Goal: Task Accomplishment & Management: Use online tool/utility

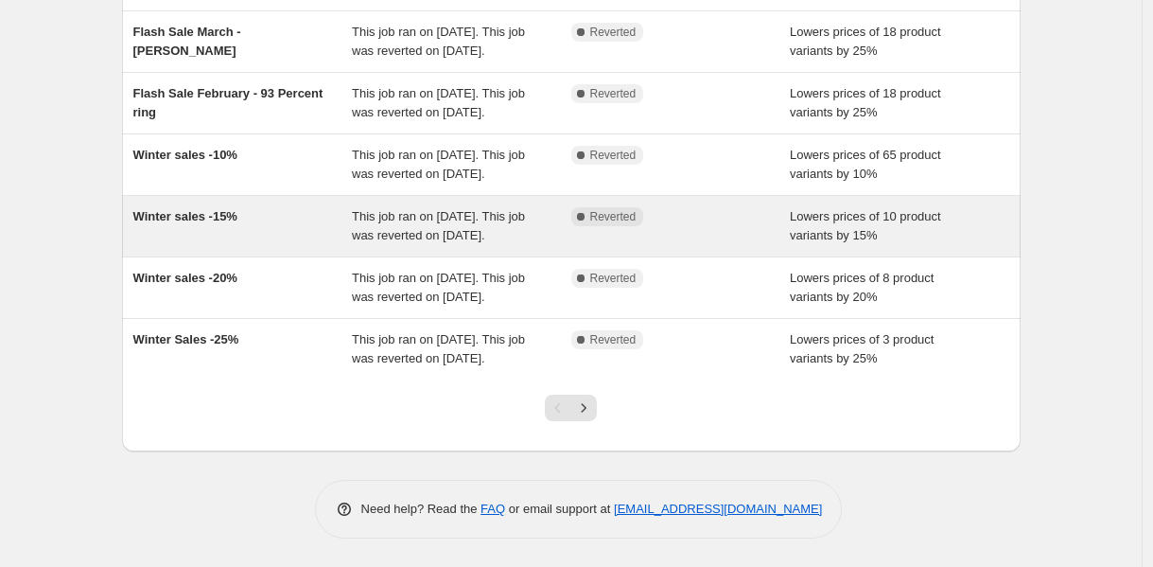
scroll to position [597, 0]
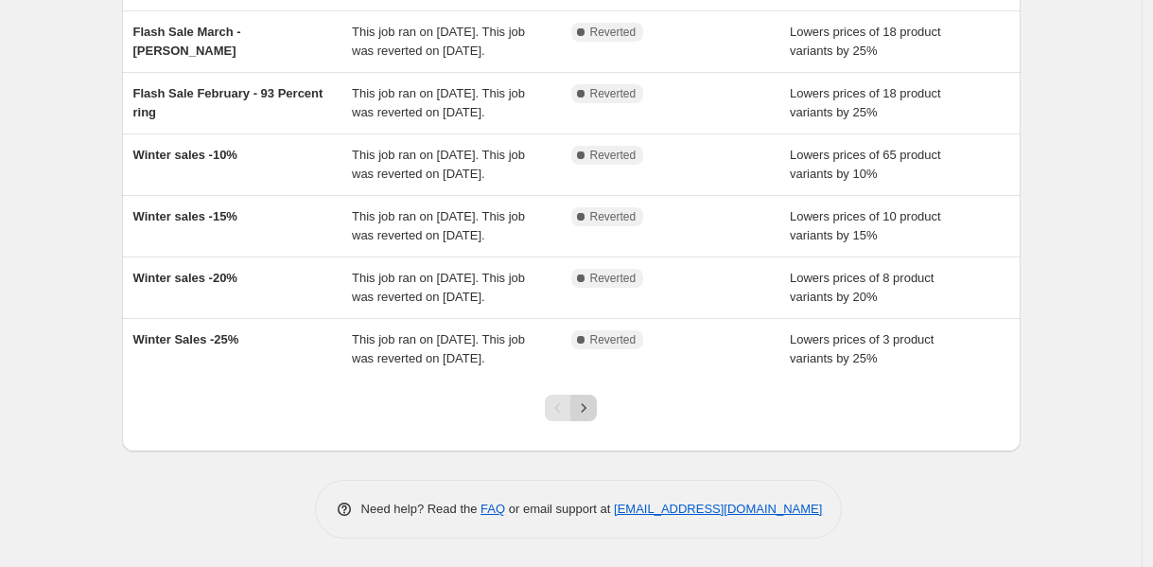
click at [593, 405] on icon "Next" at bounding box center [583, 407] width 19 height 19
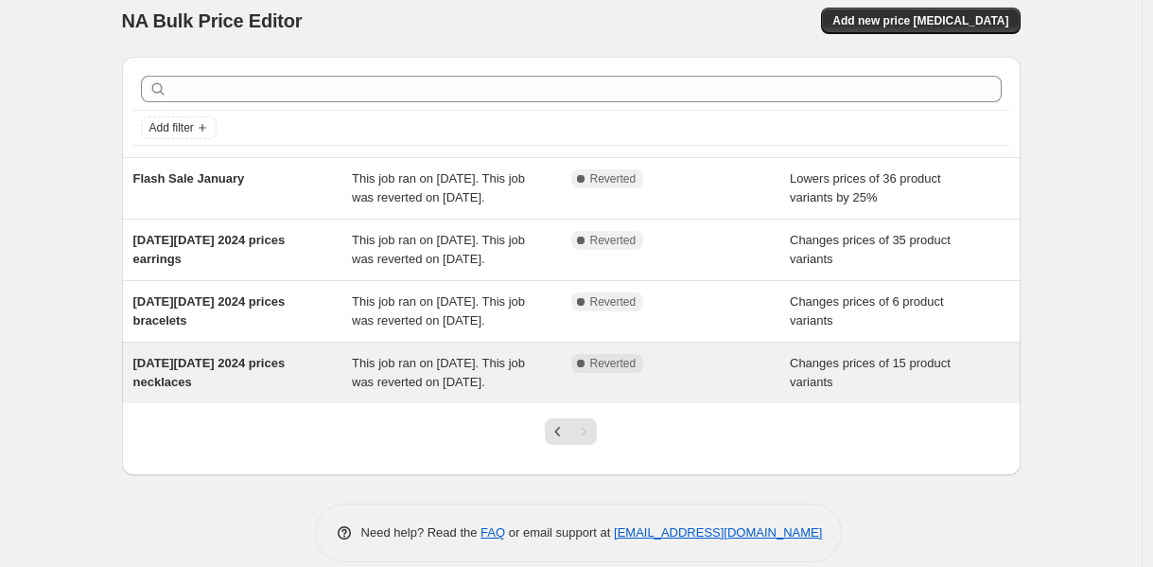
scroll to position [72, 0]
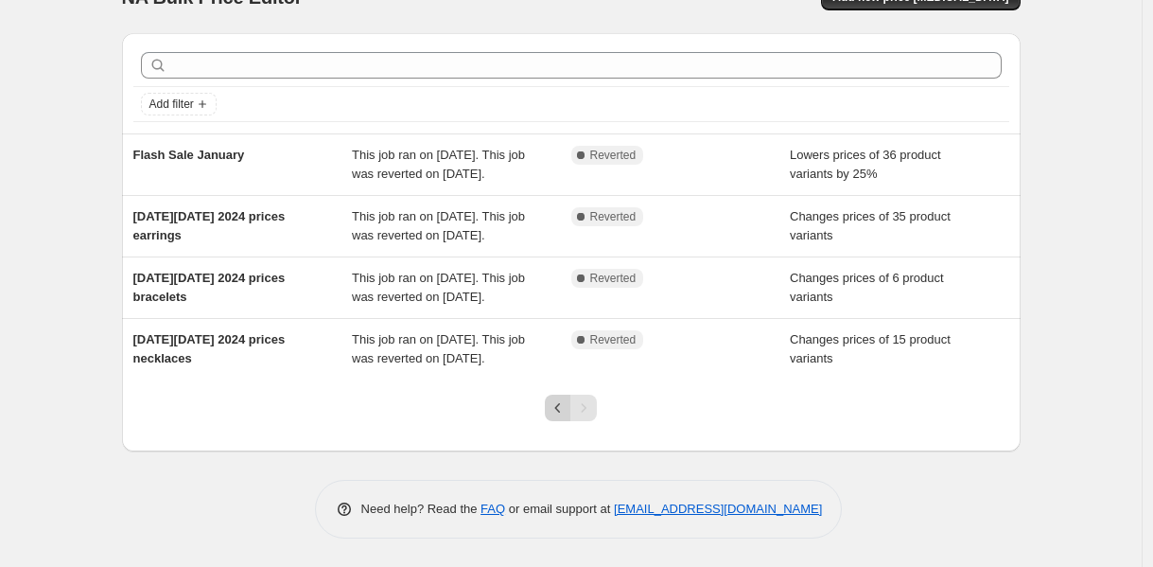
click at [557, 417] on icon "Previous" at bounding box center [558, 407] width 19 height 19
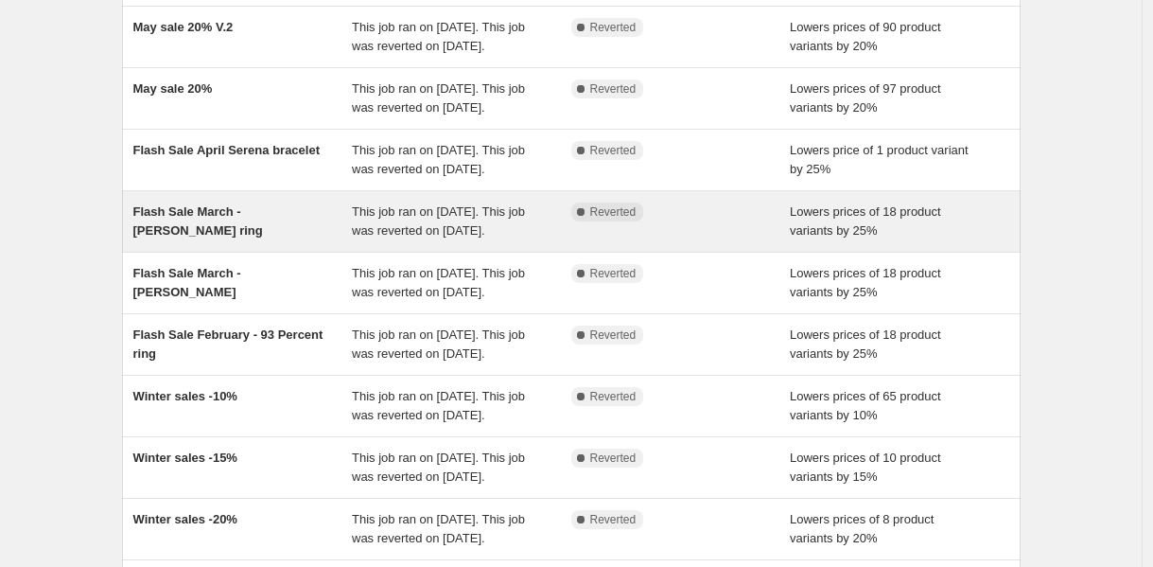
scroll to position [55, 0]
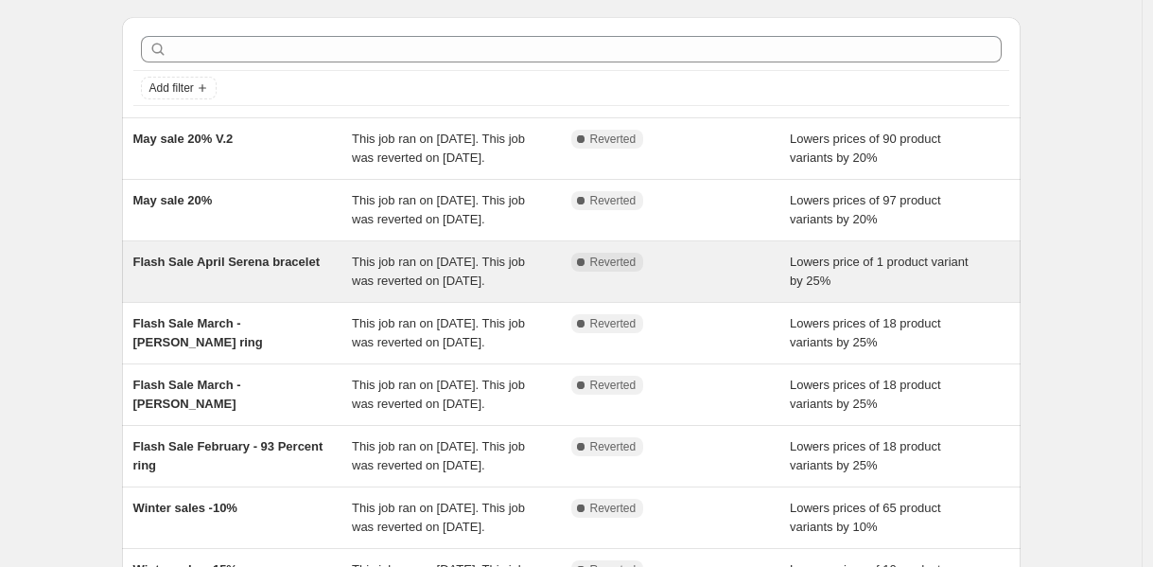
click at [254, 290] on div "Flash Sale April Serena bracelet" at bounding box center [242, 272] width 219 height 38
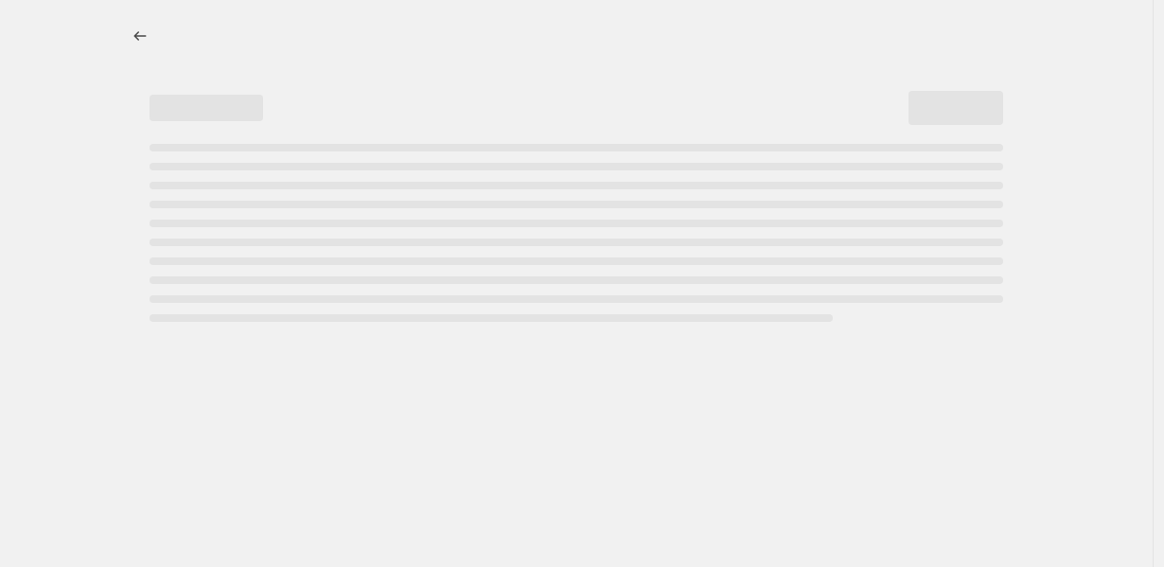
select select "percentage"
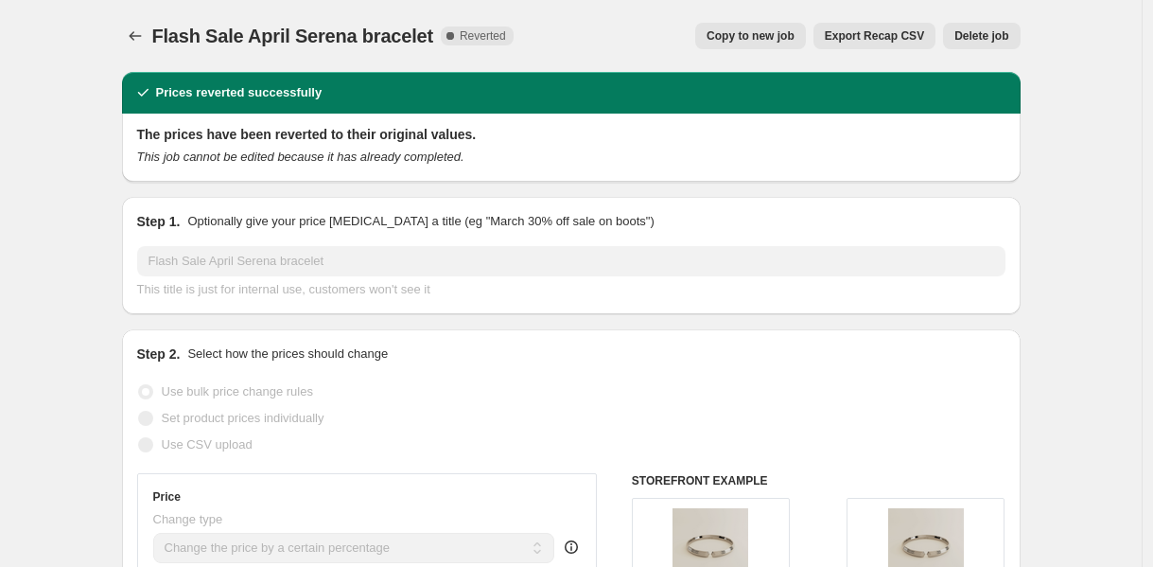
click at [737, 38] on span "Copy to new job" at bounding box center [751, 35] width 88 height 15
select select "percentage"
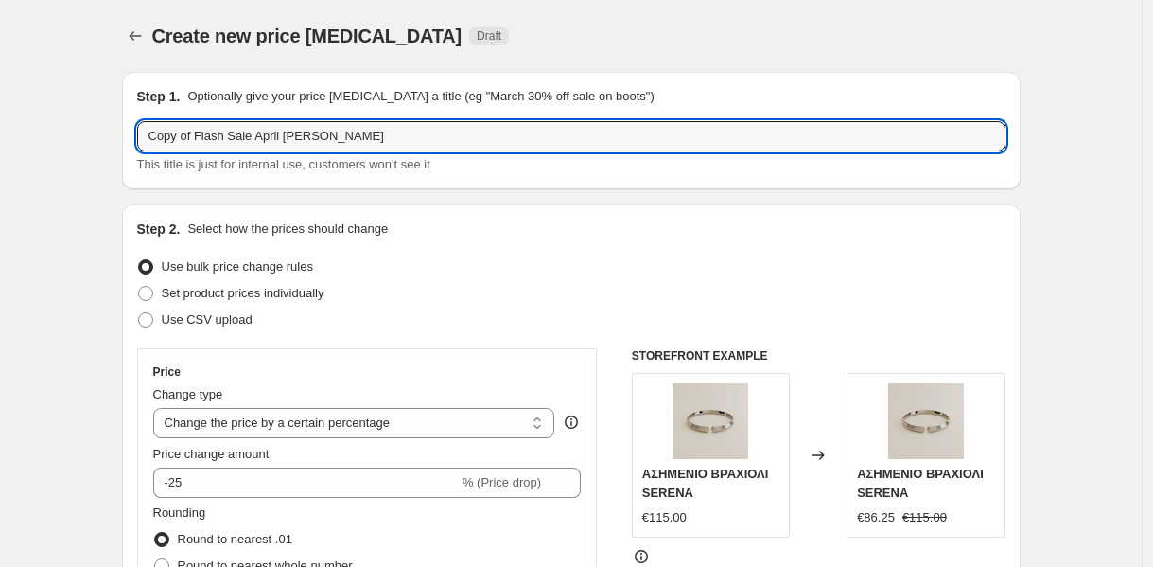
drag, startPoint x: 201, startPoint y: 137, endPoint x: 113, endPoint y: 128, distance: 89.4
drag, startPoint x: 231, startPoint y: 137, endPoint x: 340, endPoint y: 105, distance: 113.4
click at [378, 139] on input "Flash Sale April Serena bracelet" at bounding box center [571, 136] width 868 height 30
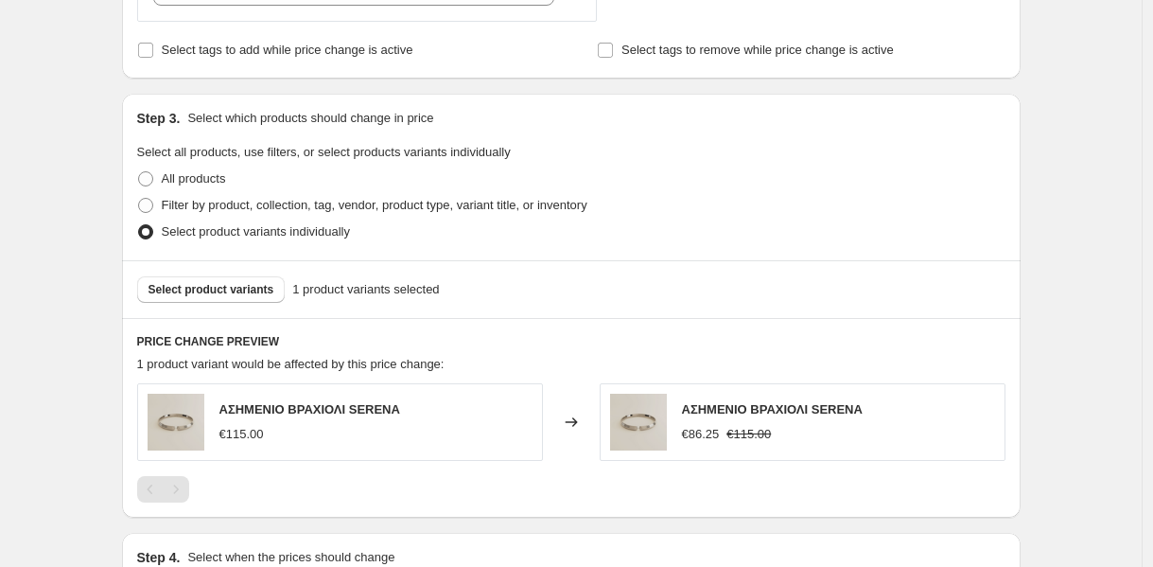
scroll to position [793, 0]
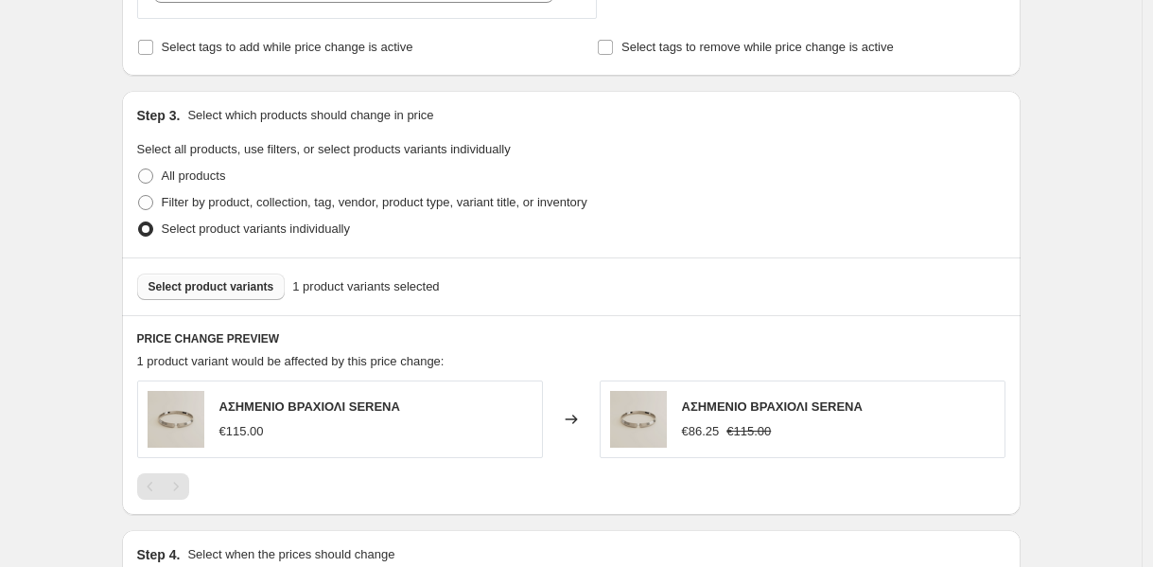
type input "Flash Sale [DATE] Celestia ring"
click at [215, 290] on span "Select product variants" at bounding box center [212, 286] width 126 height 15
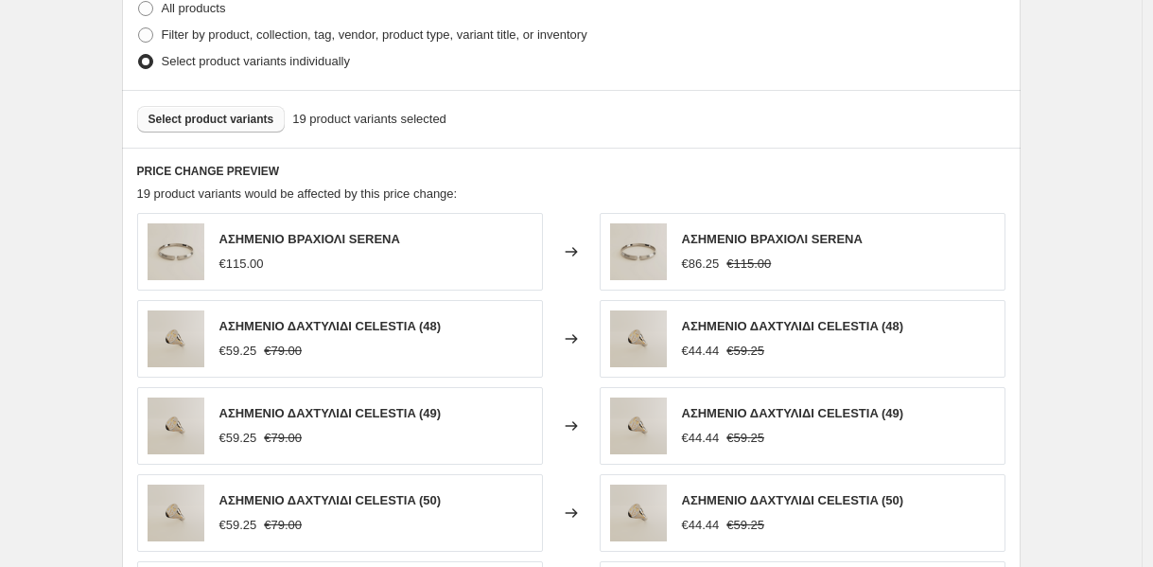
scroll to position [995, 0]
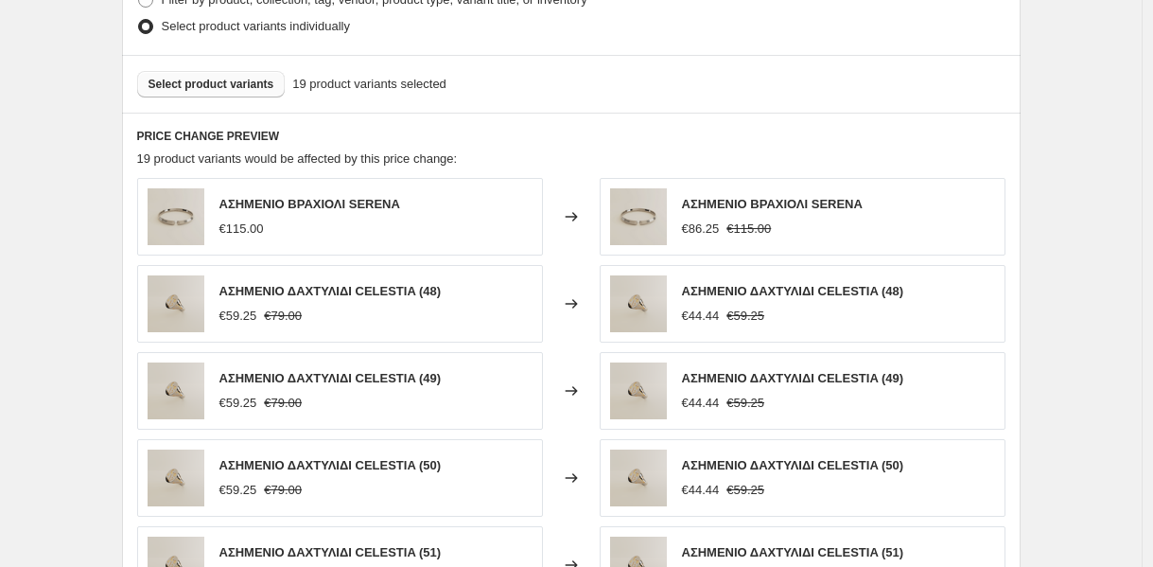
click at [390, 224] on div "€115.00" at bounding box center [309, 228] width 181 height 19
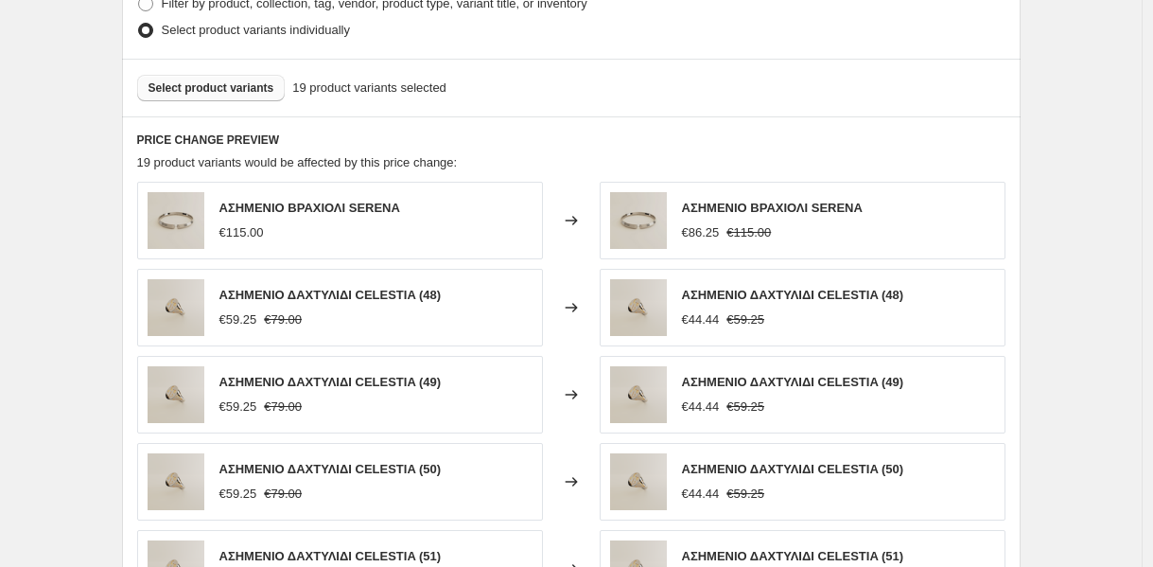
scroll to position [991, 0]
click at [245, 79] on button "Select product variants" at bounding box center [211, 88] width 149 height 26
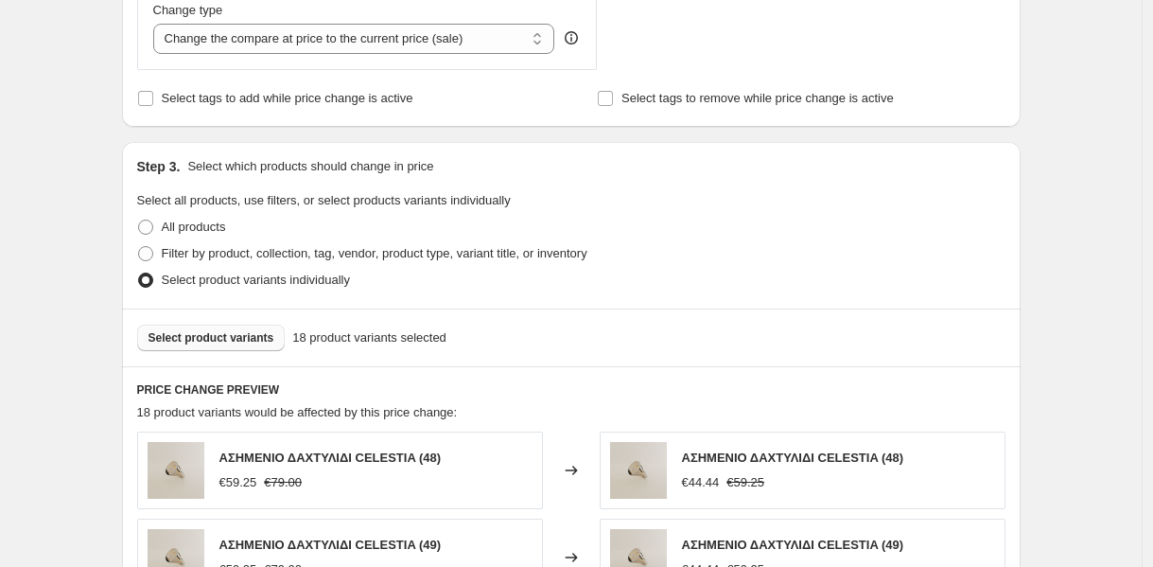
scroll to position [745, 0]
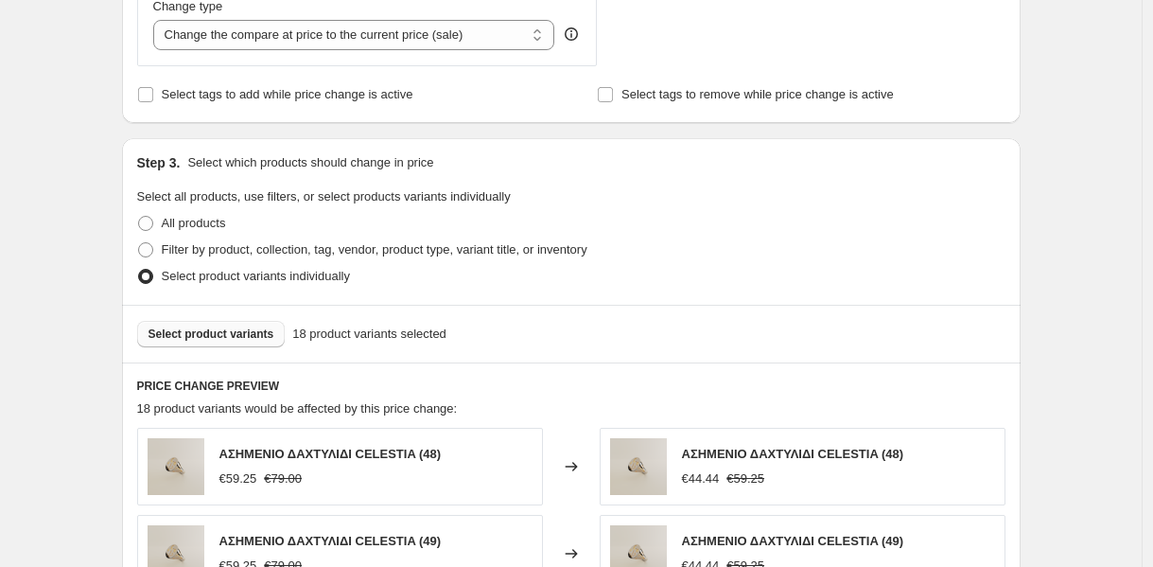
click at [259, 327] on span "Select product variants" at bounding box center [212, 333] width 126 height 15
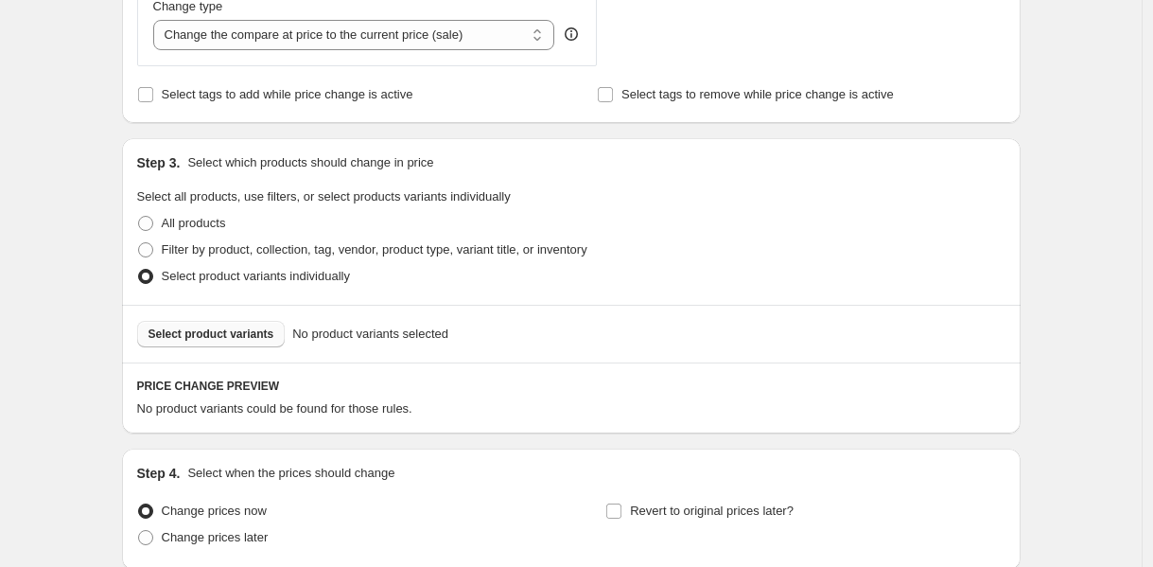
click at [241, 336] on span "Select product variants" at bounding box center [212, 333] width 126 height 15
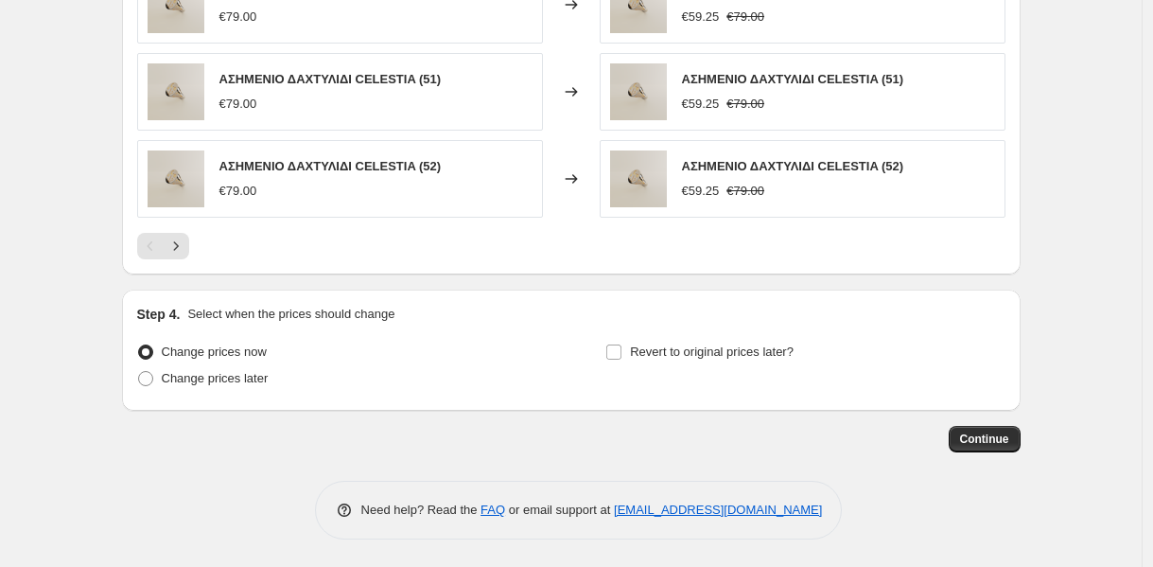
scroll to position [1382, 0]
click at [621, 352] on input "Revert to original prices later?" at bounding box center [613, 350] width 15 height 15
checkbox input "true"
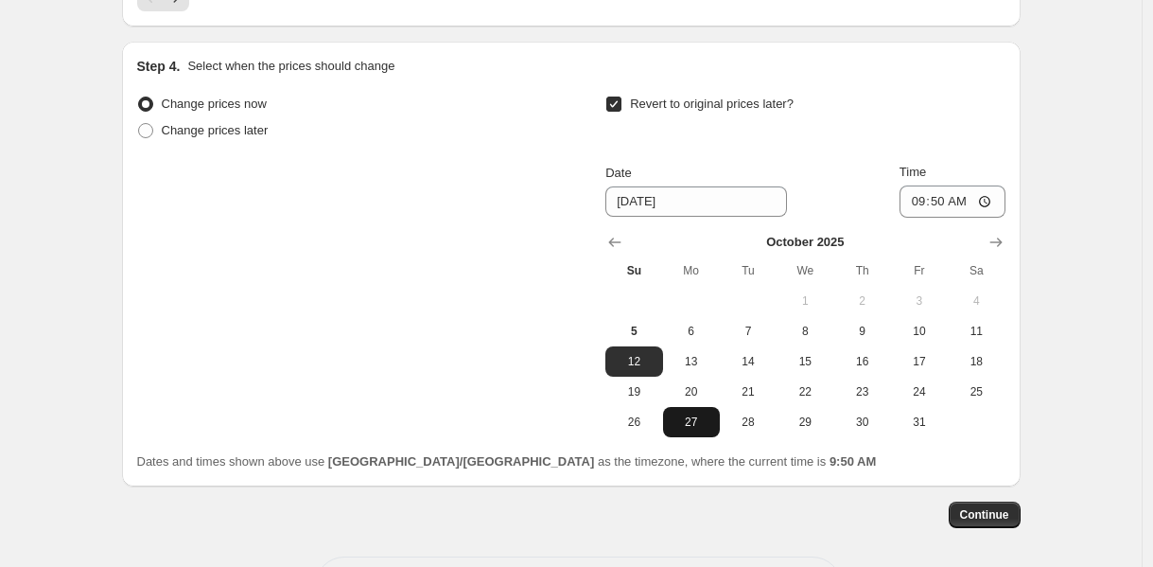
scroll to position [1630, 0]
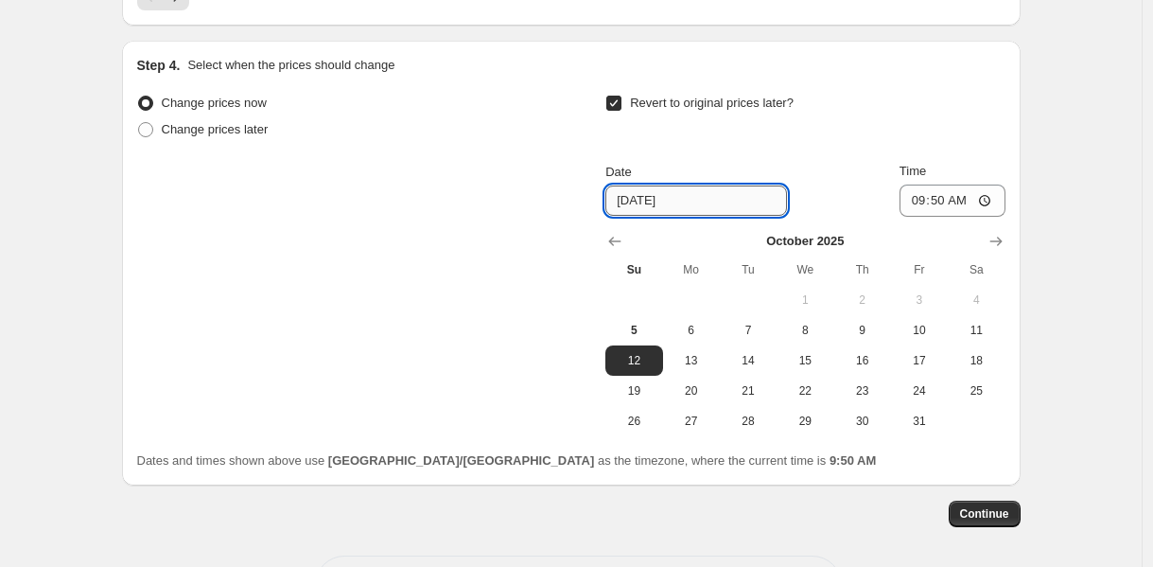
click at [648, 203] on input "[DATE]" at bounding box center [696, 200] width 182 height 30
click at [637, 334] on span "5" at bounding box center [634, 330] width 42 height 15
type input "[DATE]"
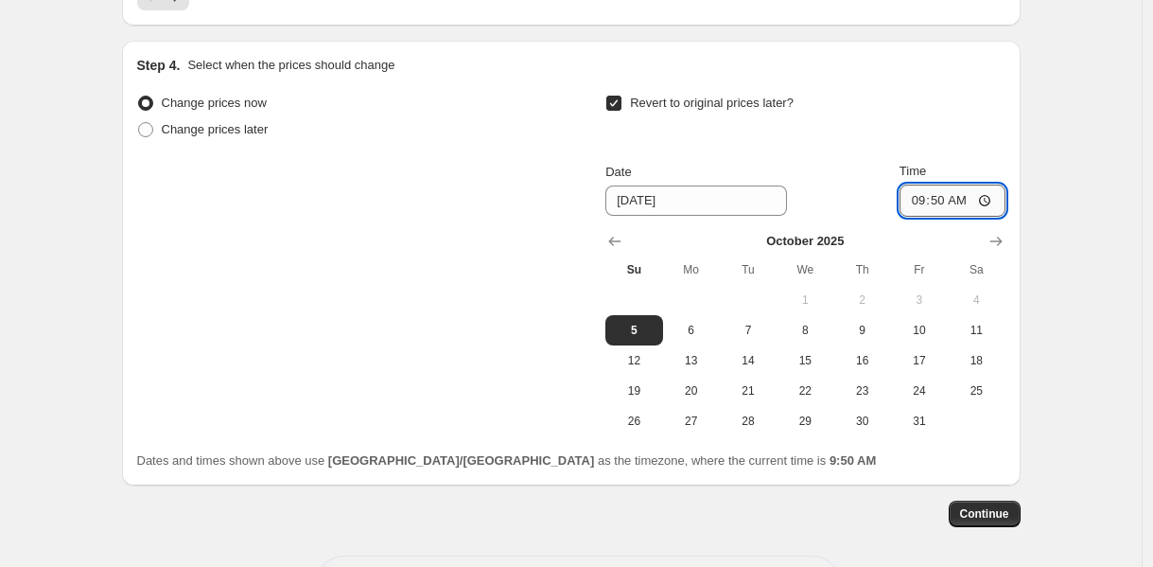
click at [918, 199] on input "09:50" at bounding box center [953, 200] width 106 height 32
type input "23:09"
click at [990, 516] on span "Continue" at bounding box center [984, 513] width 49 height 15
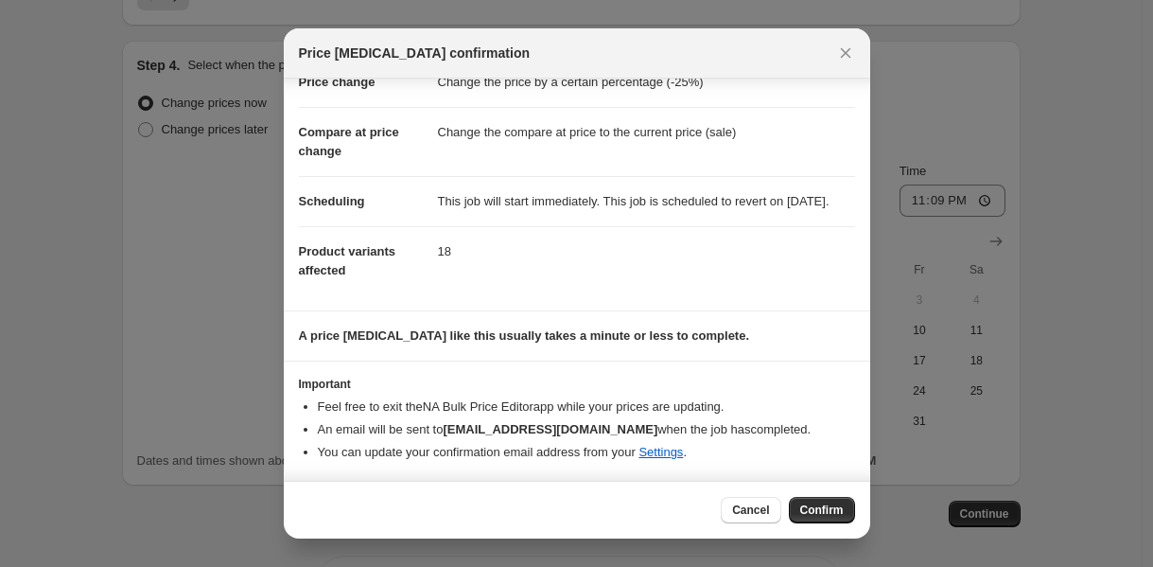
scroll to position [0, 0]
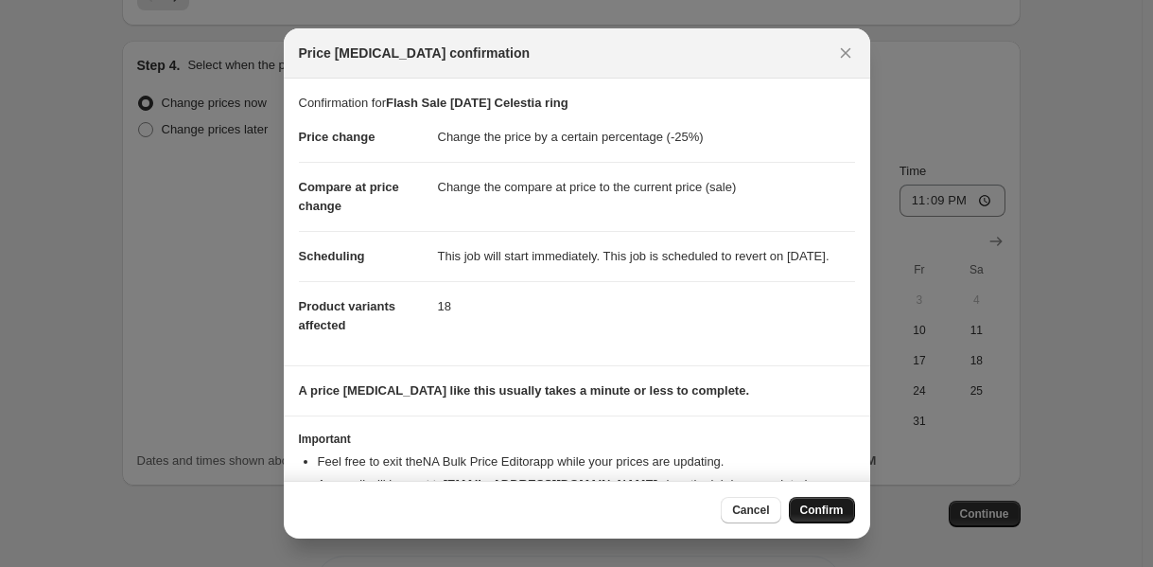
click at [815, 505] on span "Confirm" at bounding box center [822, 509] width 44 height 15
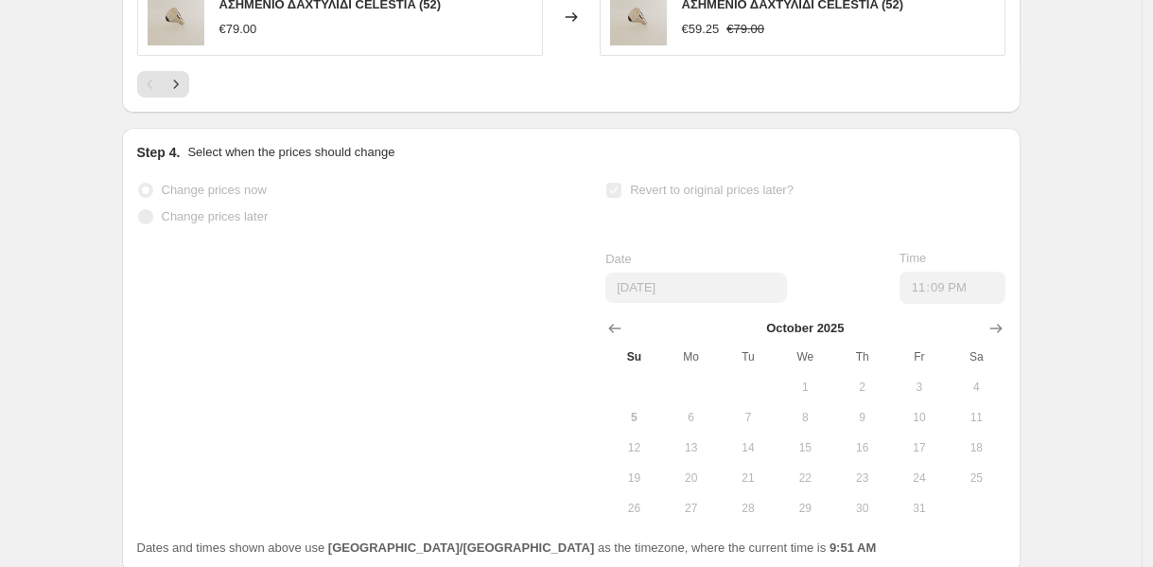
select select "percentage"
